Goal: Task Accomplishment & Management: Complete application form

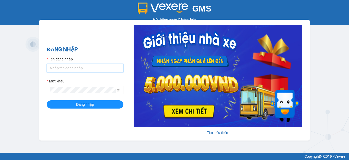
type input "hang2.xedn"
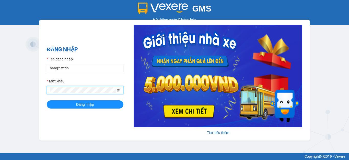
click at [119, 91] on icon "eye-invisible" at bounding box center [119, 90] width 4 height 3
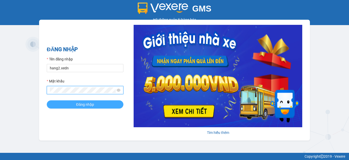
click at [112, 101] on button "Đăng nhập" at bounding box center [85, 104] width 77 height 8
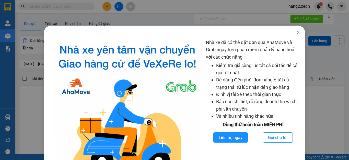
click at [296, 31] on icon "close" at bounding box center [298, 32] width 4 height 4
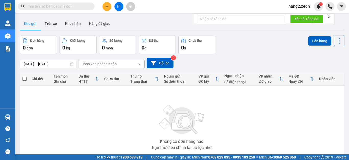
click at [330, 15] on icon "close" at bounding box center [330, 17] width 4 height 4
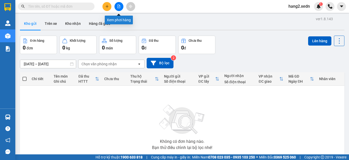
click at [119, 6] on icon "file-add" at bounding box center [119, 7] width 4 height 4
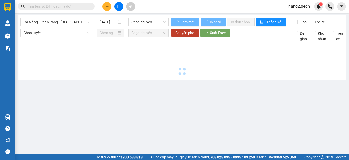
type input "13/09/2025"
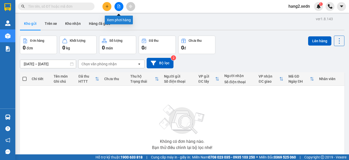
click at [115, 5] on button at bounding box center [119, 6] width 9 height 9
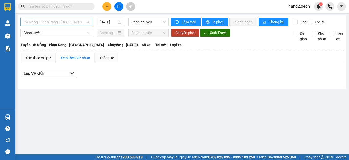
click at [54, 20] on span "Đà Nẵng - Phan Rang - Sài Gòn" at bounding box center [57, 22] width 66 height 8
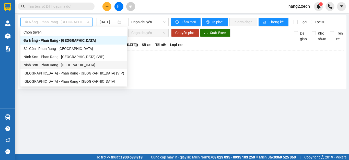
click at [43, 64] on div "Ninh Sơn - Phan Rang - Sài Gòn" at bounding box center [74, 65] width 101 height 6
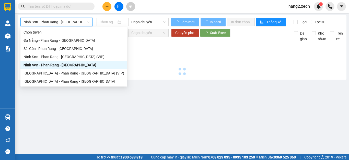
type input "13/09/2025"
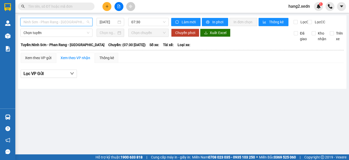
click at [34, 21] on span "Ninh Sơn - Phan Rang - Sài Gòn" at bounding box center [57, 22] width 66 height 8
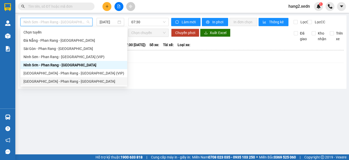
click at [33, 80] on div "Sài Gòn - Phan Rang - Ninh Sơn" at bounding box center [74, 82] width 101 height 6
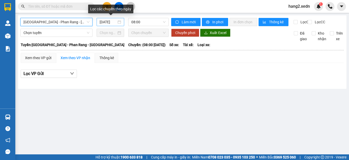
click at [113, 19] on input "13/09/2025" at bounding box center [108, 22] width 17 height 6
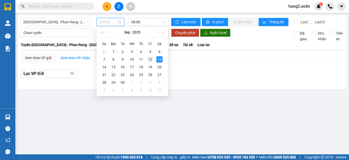
click at [150, 58] on div "12" at bounding box center [150, 59] width 6 height 6
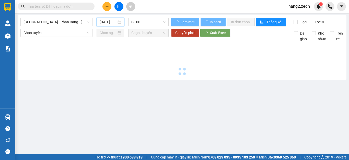
type input "12/09/2025"
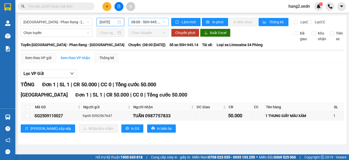
click at [144, 19] on span "08:00 - 50H-945.14" at bounding box center [148, 22] width 34 height 8
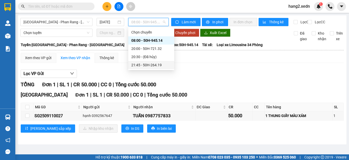
click at [152, 64] on div "21:45 - 50H-264.19" at bounding box center [151, 65] width 40 height 6
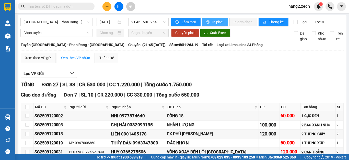
click at [217, 24] on span "In phơi" at bounding box center [219, 22] width 12 height 6
click at [213, 20] on span "In phơi" at bounding box center [219, 22] width 12 height 6
click at [216, 25] on span "In phơi" at bounding box center [219, 22] width 12 height 6
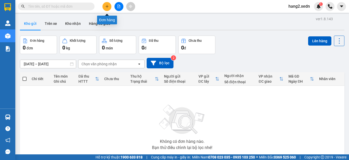
click at [107, 9] on button at bounding box center [107, 6] width 9 height 9
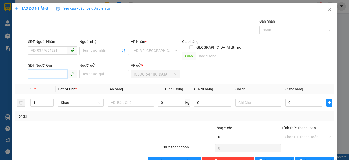
click at [58, 70] on input "SĐT Người Gửi" at bounding box center [47, 74] width 39 height 8
type input "0386861564"
click at [40, 80] on div "0386861564 - NHÂN" at bounding box center [52, 79] width 42 height 6
type input "0833208417"
type input "NHI"
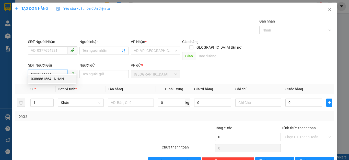
type input "NHÂN"
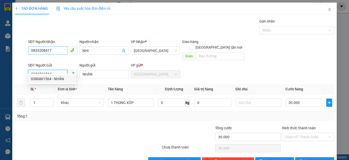
type input "30.000"
type input "0386861564"
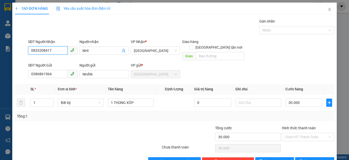
click at [58, 48] on input "0833208417" at bounding box center [47, 50] width 39 height 8
click at [317, 73] on div "SĐT Người Gửi 0386861564 Người gửi NHÂN VP gửi * Quảng Sơn" at bounding box center [181, 71] width 309 height 18
click at [301, 133] on input "Hình thức thanh toán" at bounding box center [306, 137] width 43 height 8
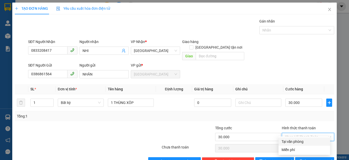
click at [301, 140] on div "Tại văn phòng" at bounding box center [305, 142] width 46 height 6
type input "0"
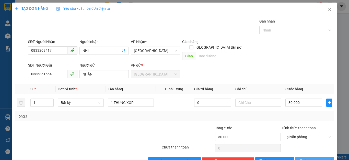
click at [312, 158] on span "Lưu và In" at bounding box center [323, 161] width 36 height 6
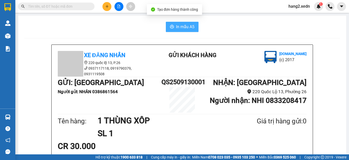
click at [180, 26] on span "In mẫu A5" at bounding box center [185, 27] width 18 height 6
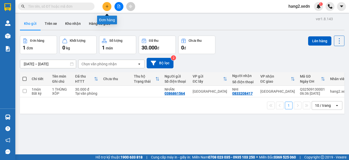
click at [105, 7] on button at bounding box center [107, 6] width 9 height 9
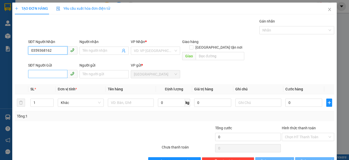
type input "0359368162"
click at [41, 70] on input "SĐT Người Gửi" at bounding box center [47, 74] width 39 height 8
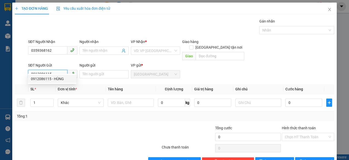
type input "0912086115"
click at [61, 84] on th "Đơn vị tính *" at bounding box center [81, 89] width 50 height 10
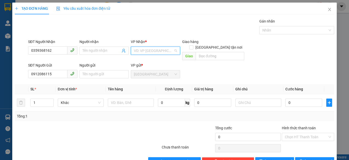
click at [149, 49] on input "search" at bounding box center [154, 51] width 40 height 8
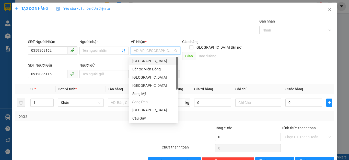
click at [146, 61] on div "Sài Gòn" at bounding box center [154, 61] width 42 height 6
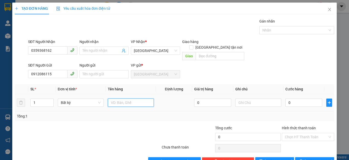
click at [137, 98] on input "text" at bounding box center [131, 102] width 46 height 8
type input "1 THÙNG GIẤY"
click at [309, 98] on input "0" at bounding box center [304, 102] width 37 height 8
type input "5"
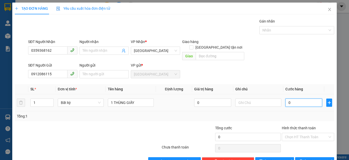
type input "5"
type input "50"
type input "500"
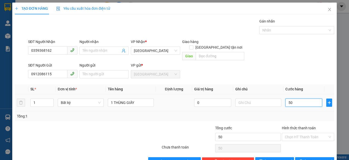
type input "500"
type input "5.000"
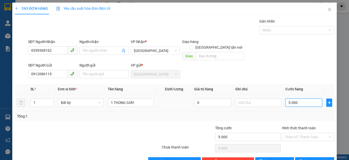
type input "50.000"
type input "500.000"
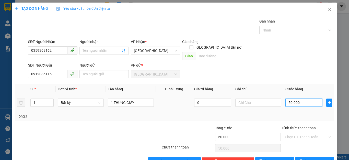
type input "500.000"
type input "50.000"
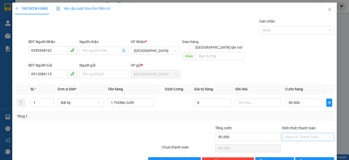
click at [303, 133] on input "Hình thức thanh toán" at bounding box center [306, 137] width 43 height 8
click at [298, 141] on div "Tại văn phòng" at bounding box center [305, 142] width 46 height 6
type input "0"
click at [298, 157] on button "Lưu và In" at bounding box center [314, 161] width 39 height 8
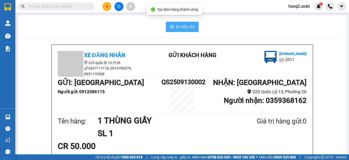
click at [179, 26] on span "In mẫu A5" at bounding box center [185, 27] width 18 height 6
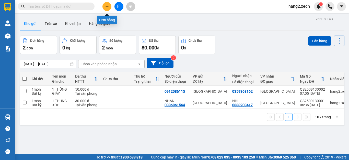
click at [107, 6] on icon "plus" at bounding box center [107, 6] width 3 height 0
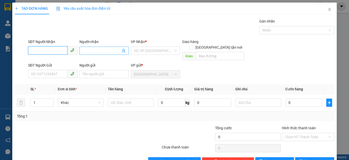
scroll to position [10, 0]
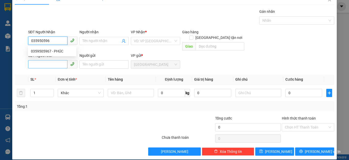
type input "0359505967"
click at [54, 50] on div "0359505967 - PHÚC" at bounding box center [52, 51] width 42 height 6
type input "PHÚC"
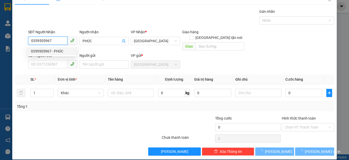
type input "50.000"
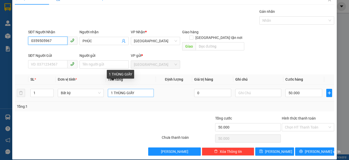
type input "0359505967"
click at [139, 89] on input "1 THÙNG GIẤY" at bounding box center [131, 93] width 46 height 8
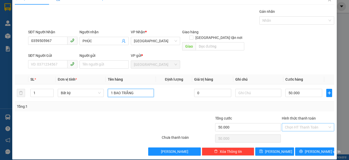
type input "1 BAO TRẮNG"
click at [301, 123] on input "Hình thức thanh toán" at bounding box center [306, 127] width 43 height 8
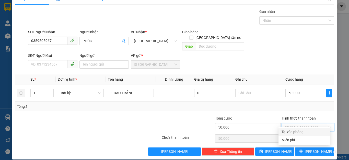
click at [300, 132] on div "Tại văn phòng" at bounding box center [305, 132] width 46 height 6
type input "0"
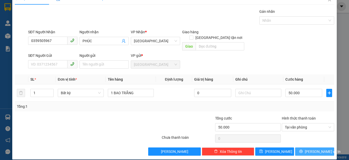
click at [303, 150] on icon "printer" at bounding box center [301, 151] width 3 height 3
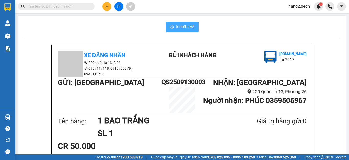
click at [178, 26] on span "In mẫu A5" at bounding box center [185, 27] width 18 height 6
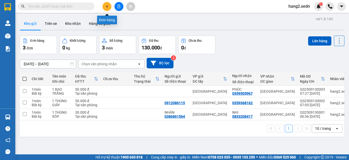
click at [108, 4] on button at bounding box center [107, 6] width 9 height 9
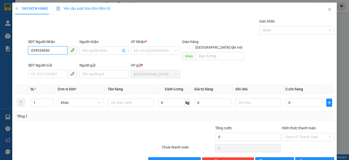
click at [38, 50] on input "039934030" at bounding box center [47, 50] width 39 height 8
type input "0399934030"
click at [57, 62] on div "0399934030 - NGHĨA" at bounding box center [52, 61] width 42 height 6
type input "NGHĨA"
type input "AN SƯƠNG"
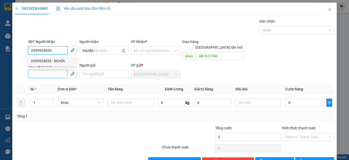
type input "200.000"
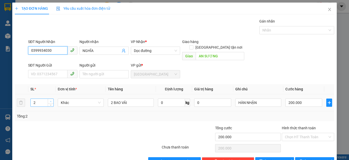
type input "0399934030"
type input "3"
click at [50, 100] on span "up" at bounding box center [50, 101] width 3 height 3
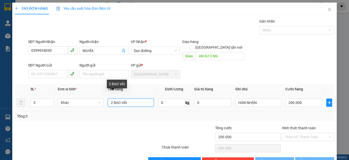
click at [112, 98] on input "2 BAO VẢI" at bounding box center [131, 102] width 46 height 8
type input "0"
click at [139, 98] on input "2 BAO VẢI" at bounding box center [131, 102] width 46 height 8
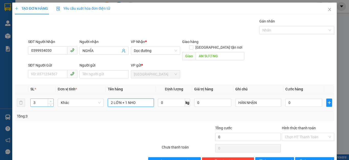
type input "2 LỚN + 1 NHO"
type input "4"
click at [50, 101] on icon "up" at bounding box center [51, 102] width 2 height 2
click at [112, 98] on input "2 LỚN + 1 NHO" at bounding box center [131, 102] width 46 height 8
click at [138, 98] on input "3 LỚN + 1 NHO" at bounding box center [131, 102] width 46 height 8
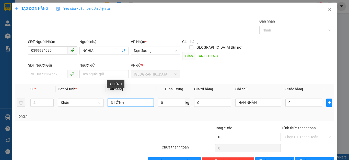
click at [113, 98] on input "3 LỚN +" at bounding box center [131, 102] width 46 height 8
click at [138, 98] on input "3 BAO LỚN +" at bounding box center [131, 102] width 46 height 8
type input "3 BAO LỚN + 1 TÚM"
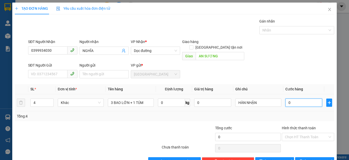
click at [294, 98] on input "0" at bounding box center [304, 102] width 37 height 8
type input "3"
type input "35"
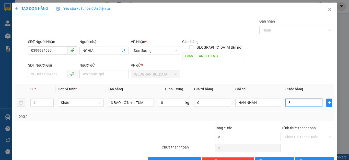
type input "35"
type input "350"
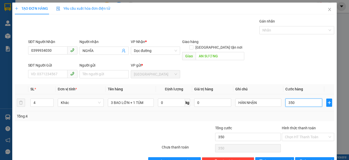
type input "3.500"
type input "35.000"
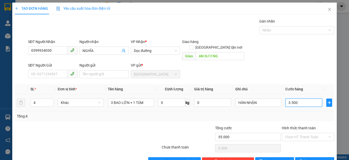
type input "35.000"
type input "350.000"
click at [299, 133] on input "Hình thức thanh toán" at bounding box center [306, 137] width 43 height 8
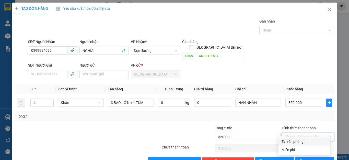
click at [297, 141] on div "Tại văn phòng" at bounding box center [305, 142] width 46 height 6
type input "0"
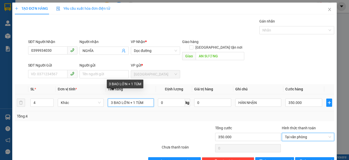
click at [146, 98] on input "3 BAO LỚN + 1 TÚM" at bounding box center [131, 102] width 46 height 8
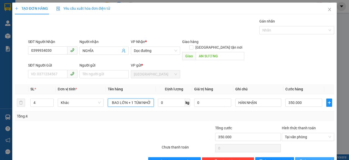
type input "3 BAO LỚN + 1 TÚM NHỞ"
click at [307, 158] on span "Lưu và In" at bounding box center [323, 161] width 36 height 6
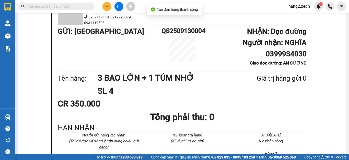
scroll to position [77, 0]
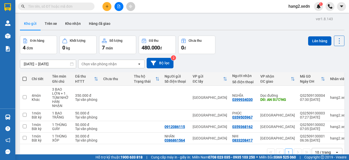
scroll to position [24, 0]
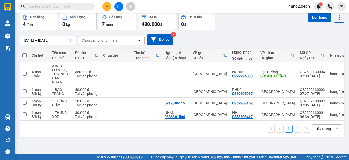
click at [25, 53] on label at bounding box center [25, 55] width 4 height 5
click at [25, 53] on input "checkbox" at bounding box center [25, 53] width 0 height 0
checkbox input "true"
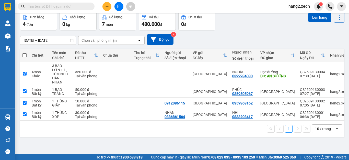
checkbox input "true"
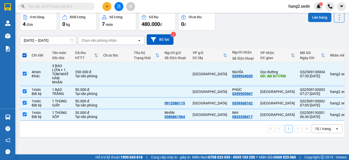
click at [314, 19] on button "Lên hàng" at bounding box center [320, 17] width 23 height 9
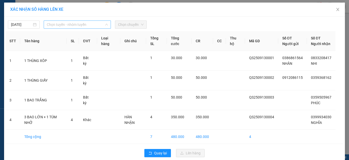
click at [60, 22] on span "Chọn tuyến - nhóm tuyến" at bounding box center [77, 25] width 61 height 8
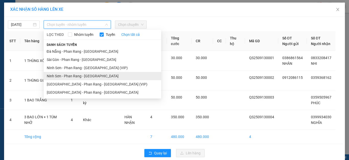
click at [61, 76] on li "Ninh Sơn - Phan Rang - Sài Gòn" at bounding box center [103, 76] width 118 height 8
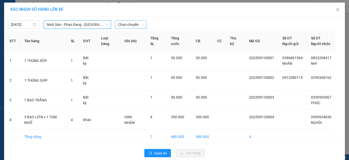
click at [133, 23] on span "Chọn chuyến" at bounding box center [131, 25] width 26 height 8
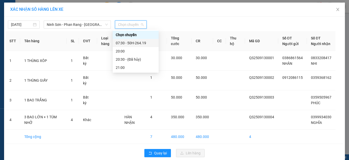
click at [130, 42] on div "07:30 - 50H-264.19" at bounding box center [136, 43] width 40 height 6
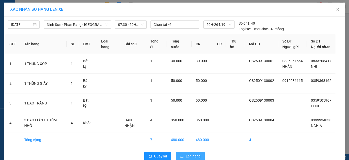
click at [188, 157] on span "Lên hàng" at bounding box center [193, 156] width 15 height 6
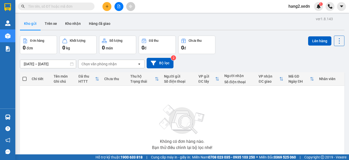
click at [119, 7] on icon "file-add" at bounding box center [119, 7] width 4 height 4
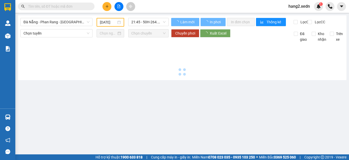
type input "13/09/2025"
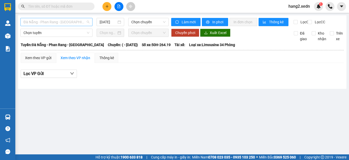
click at [49, 21] on span "Đà Nẵng - Phan Rang - Sài Gòn" at bounding box center [57, 22] width 66 height 8
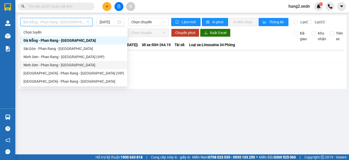
click at [49, 63] on div "Ninh Sơn - Phan Rang - Sài Gòn" at bounding box center [74, 65] width 101 height 6
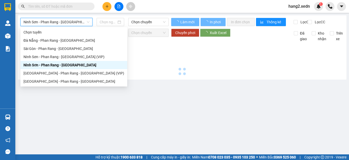
type input "13/09/2025"
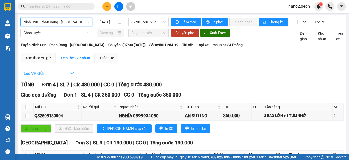
click at [39, 77] on span "Lọc VP Gửi" at bounding box center [34, 73] width 20 height 6
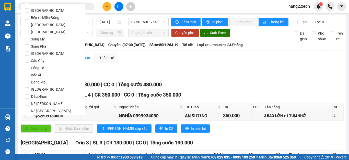
click at [43, 32] on span "Quảng Sơn" at bounding box center [48, 31] width 39 height 7
click at [29, 32] on input "Quảng Sơn" at bounding box center [27, 32] width 4 height 4
checkbox input "true"
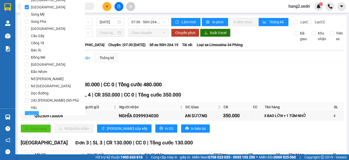
click at [31, 112] on span "Lọc" at bounding box center [32, 115] width 6 height 6
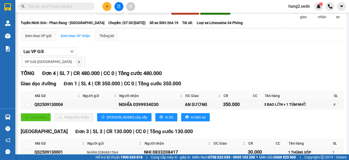
scroll to position [0, 0]
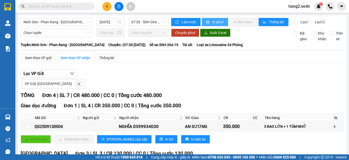
click at [210, 19] on button "In phơi" at bounding box center [215, 22] width 26 height 8
click at [57, 20] on span "Ninh Sơn - Phan Rang - Sài Gòn" at bounding box center [57, 22] width 66 height 8
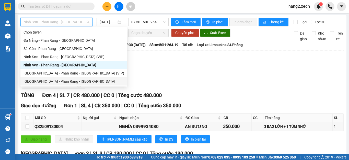
click at [41, 81] on div "Sài Gòn - Phan Rang - Ninh Sơn" at bounding box center [74, 82] width 101 height 6
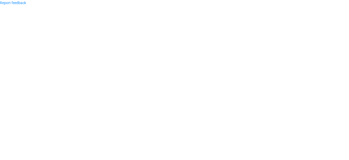
drag, startPoint x: 44, startPoint y: 43, endPoint x: 50, endPoint y: 34, distance: 11.3
click at [44, 44] on body "Report feedback" at bounding box center [174, 80] width 349 height 160
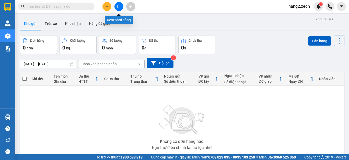
click at [120, 6] on icon "file-add" at bounding box center [119, 7] width 4 height 4
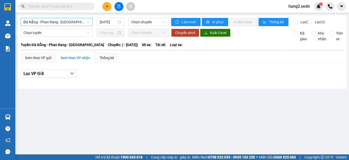
click at [46, 21] on span "Đà Nẵng - Phan Rang - [GEOGRAPHIC_DATA]" at bounding box center [57, 22] width 66 height 8
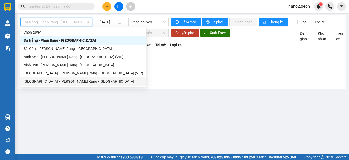
click at [37, 80] on div "[GEOGRAPHIC_DATA] - Phan Rang - [GEOGRAPHIC_DATA]" at bounding box center [84, 82] width 120 height 6
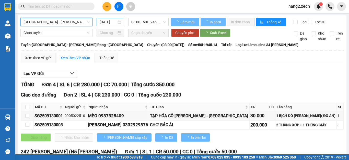
click at [108, 21] on input "13/09/2025" at bounding box center [108, 22] width 17 height 6
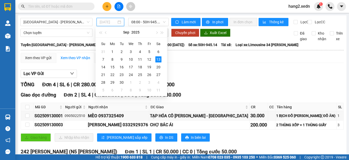
type input "13/09/2025"
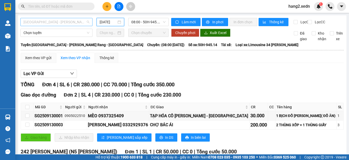
click at [75, 21] on span "Sài Gòn - Phan Rang - Ninh Sơn" at bounding box center [57, 22] width 66 height 8
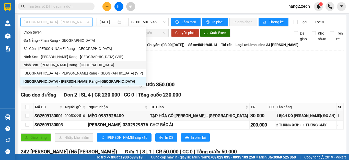
click at [52, 64] on div "Ninh Sơn - Phan Rang - Sài Gòn" at bounding box center [84, 65] width 120 height 6
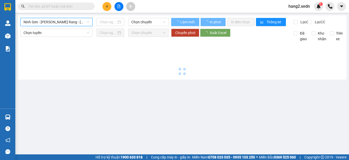
type input "13/09/2025"
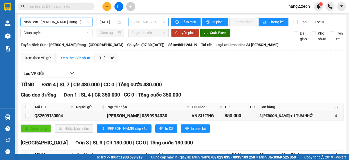
click at [153, 19] on span "07:30 - 50H-264.19" at bounding box center [148, 22] width 34 height 8
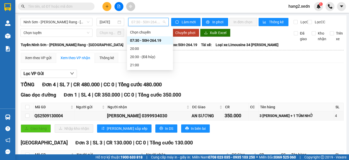
click at [156, 39] on div "07:30 - 50H-264.19" at bounding box center [150, 41] width 40 height 6
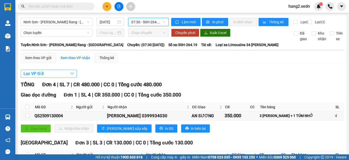
click at [32, 77] on span "Lọc VP Gửi" at bounding box center [34, 73] width 20 height 6
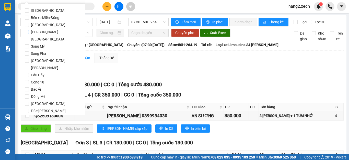
click at [38, 30] on span "Quảng Sơn" at bounding box center [55, 35] width 52 height 14
click at [29, 30] on input "Quảng Sơn" at bounding box center [27, 32] width 4 height 4
checkbox input "true"
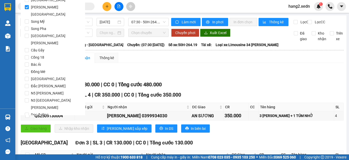
click at [31, 134] on span "Lọc" at bounding box center [32, 137] width 6 height 6
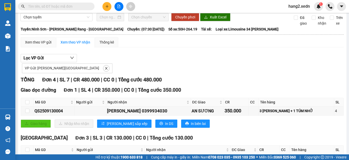
scroll to position [0, 0]
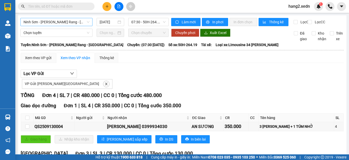
click at [37, 19] on span "Ninh Sơn - Phan Rang - Sài Gòn" at bounding box center [57, 22] width 66 height 8
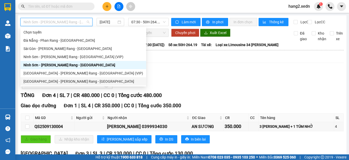
click at [33, 81] on div "Sài Gòn - Phan Rang - Ninh Sơn" at bounding box center [84, 82] width 120 height 6
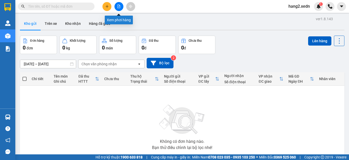
click at [122, 8] on button at bounding box center [119, 6] width 9 height 9
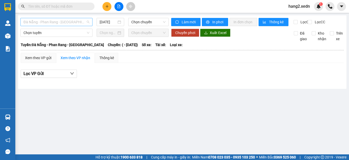
click at [40, 20] on span "Đà Nẵng - Phan Rang - Sài Gòn" at bounding box center [57, 22] width 66 height 8
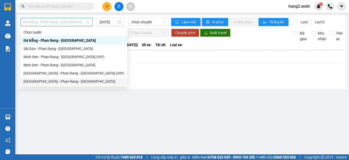
click at [39, 82] on div "Sài Gòn - Phan Rang - Ninh Sơn" at bounding box center [74, 82] width 101 height 6
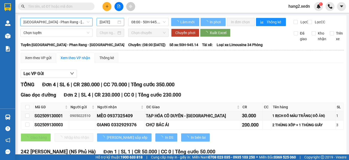
click at [107, 21] on input "13/09/2025" at bounding box center [108, 22] width 17 height 6
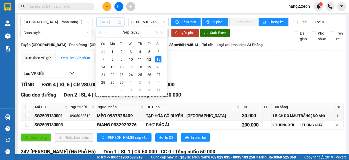
click at [149, 58] on div "12" at bounding box center [149, 59] width 6 height 6
type input "12/09/2025"
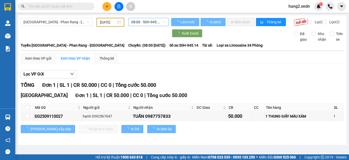
click at [155, 21] on span "08:00 - 50H-945.14" at bounding box center [148, 22] width 34 height 8
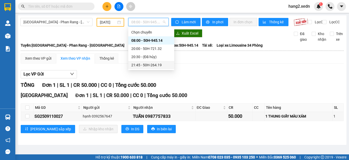
click at [141, 64] on div "21:45 - 50H-264.19" at bounding box center [151, 65] width 40 height 6
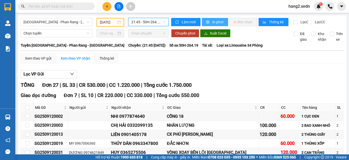
click at [213, 21] on span "In phơi" at bounding box center [219, 22] width 12 height 6
click at [215, 19] on span "In phơi" at bounding box center [219, 22] width 12 height 6
